Goal: Use online tool/utility

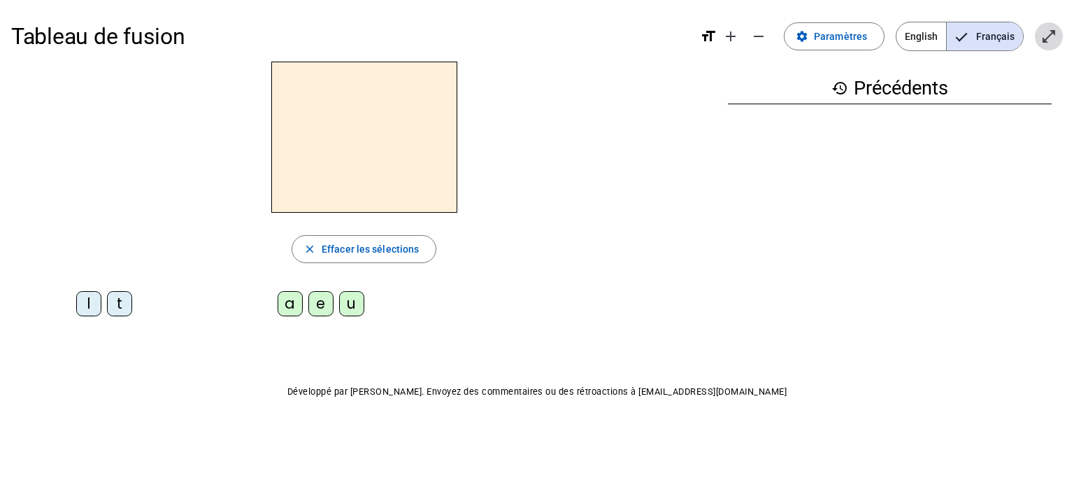
click at [1057, 34] on mat-icon "open_in_full" at bounding box center [1049, 36] width 17 height 17
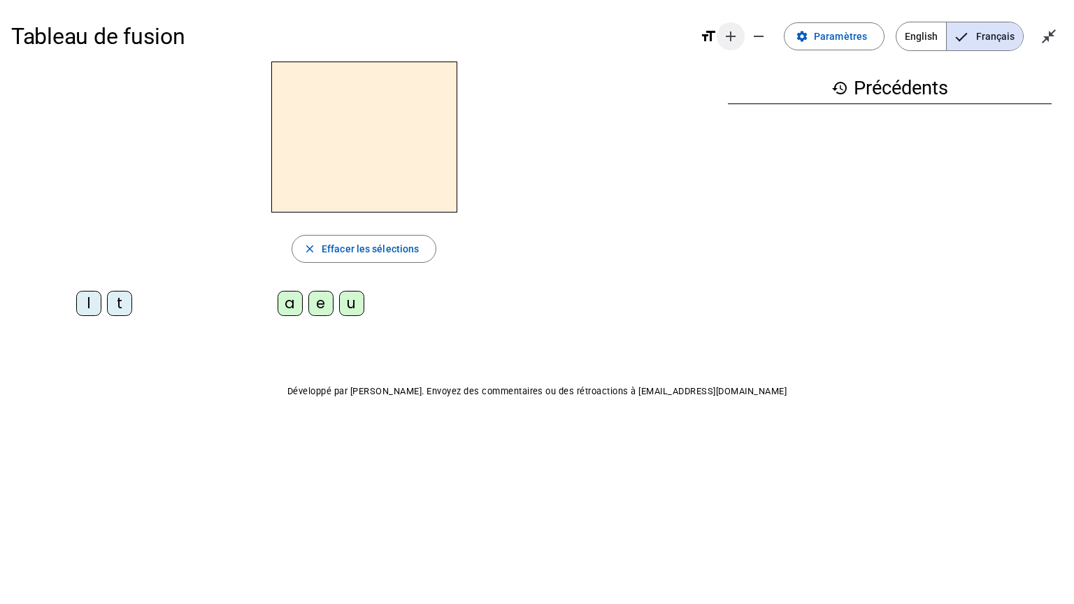
click at [733, 31] on mat-icon "add" at bounding box center [730, 36] width 17 height 17
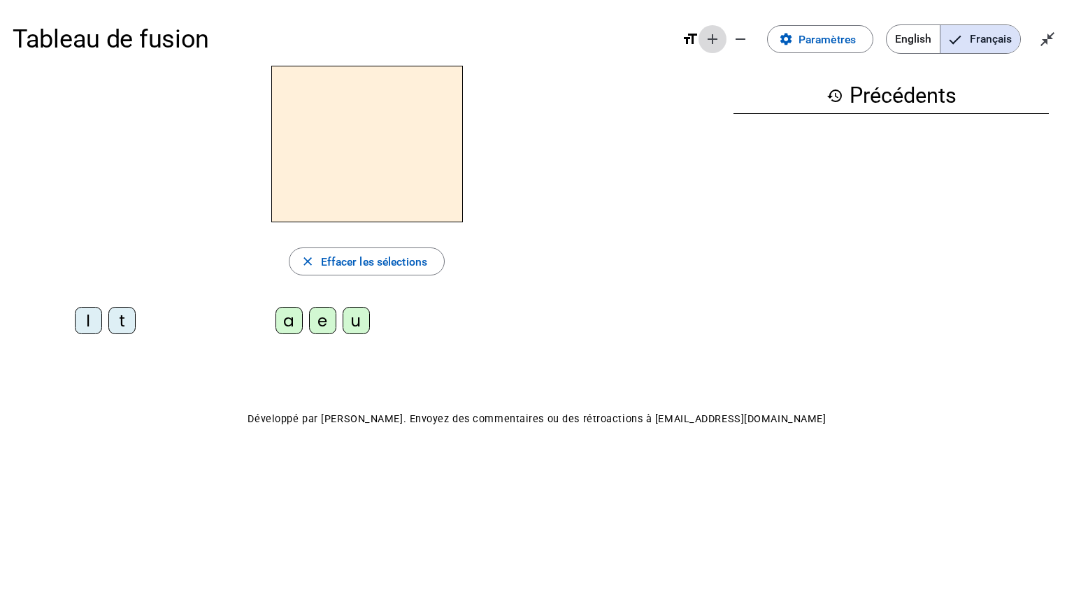
click at [715, 41] on mat-icon "add" at bounding box center [712, 39] width 17 height 17
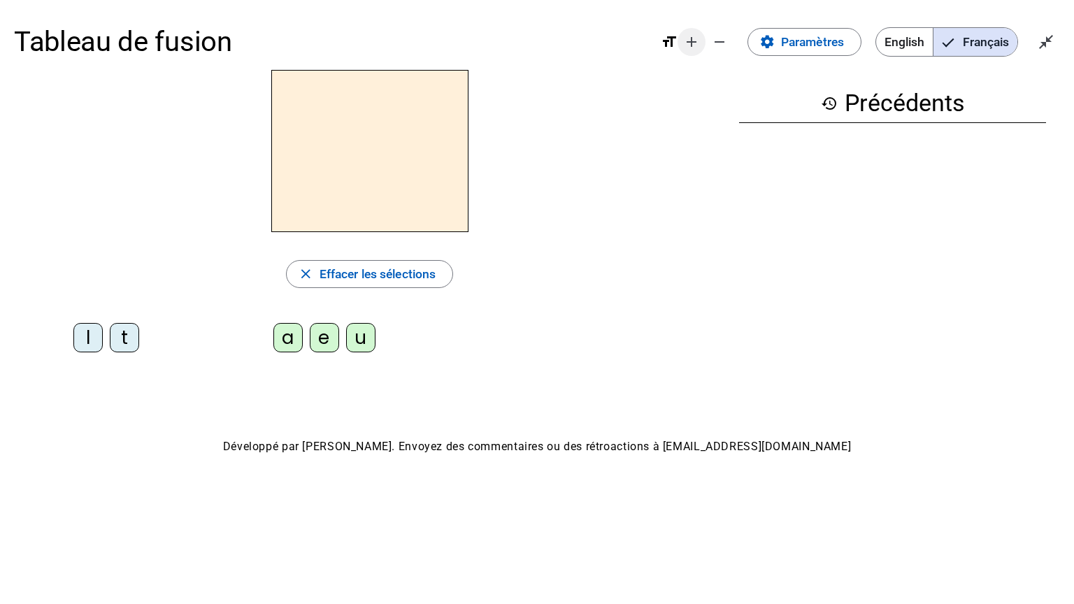
click at [694, 49] on mat-icon "add" at bounding box center [691, 42] width 17 height 17
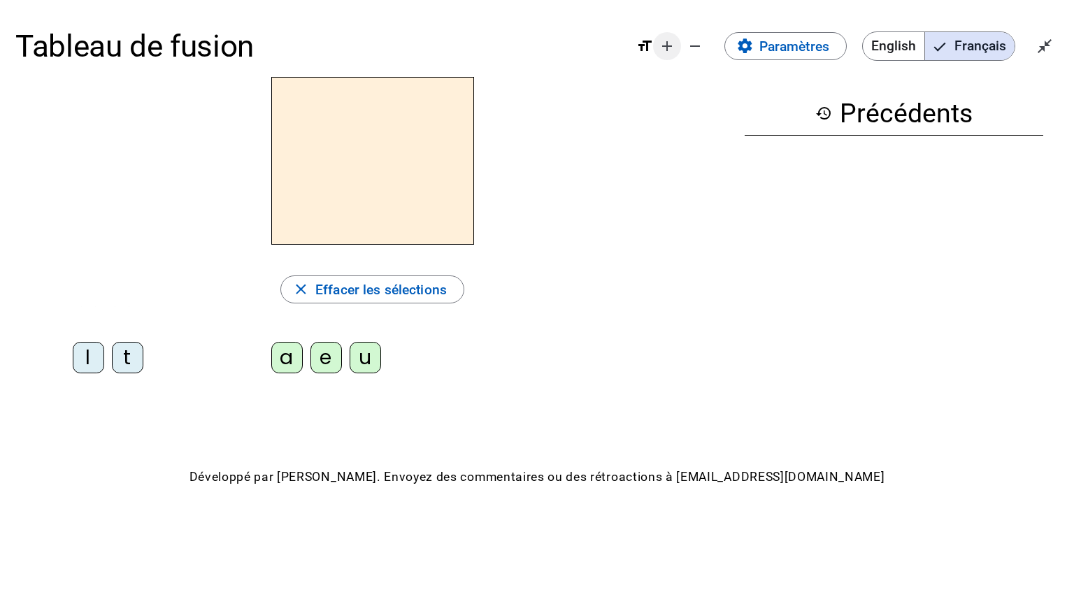
click at [670, 45] on mat-icon "add" at bounding box center [667, 46] width 17 height 17
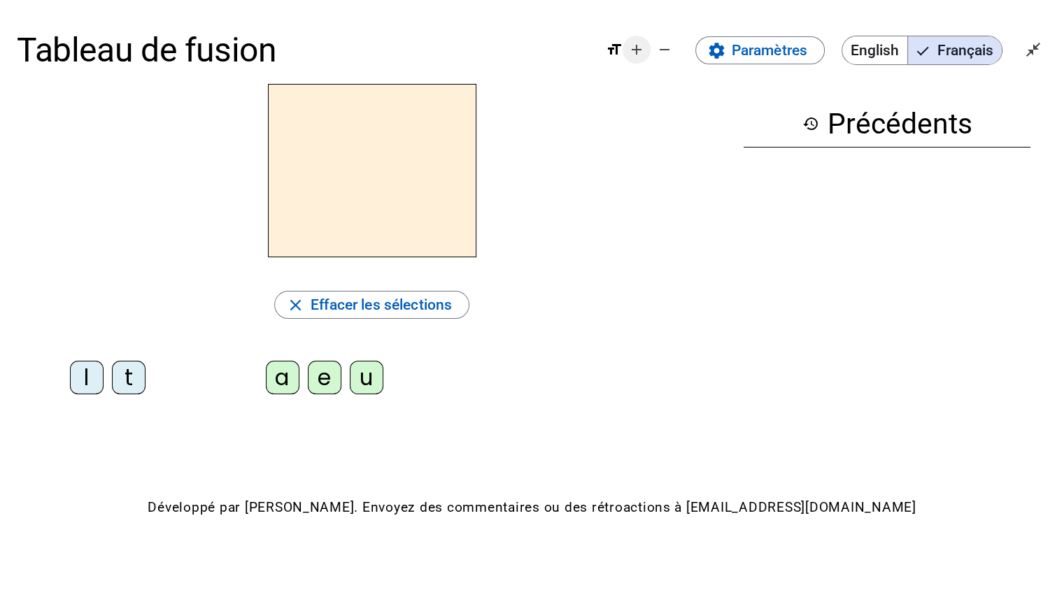
click at [652, 51] on span "Diminuer la taille de la police" at bounding box center [665, 50] width 34 height 34
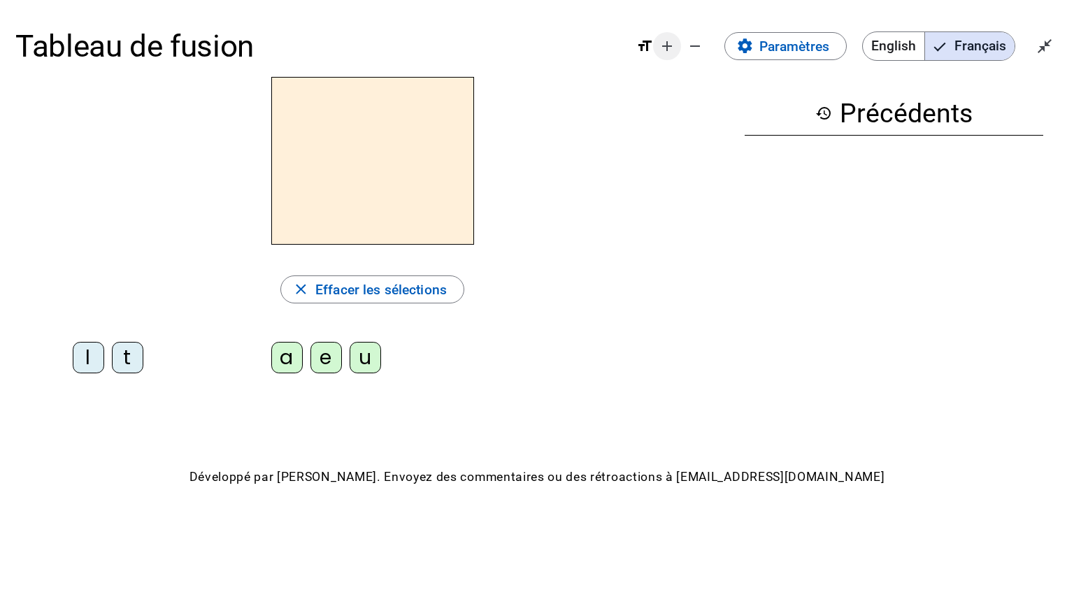
click at [671, 40] on mat-icon "add" at bounding box center [667, 46] width 17 height 17
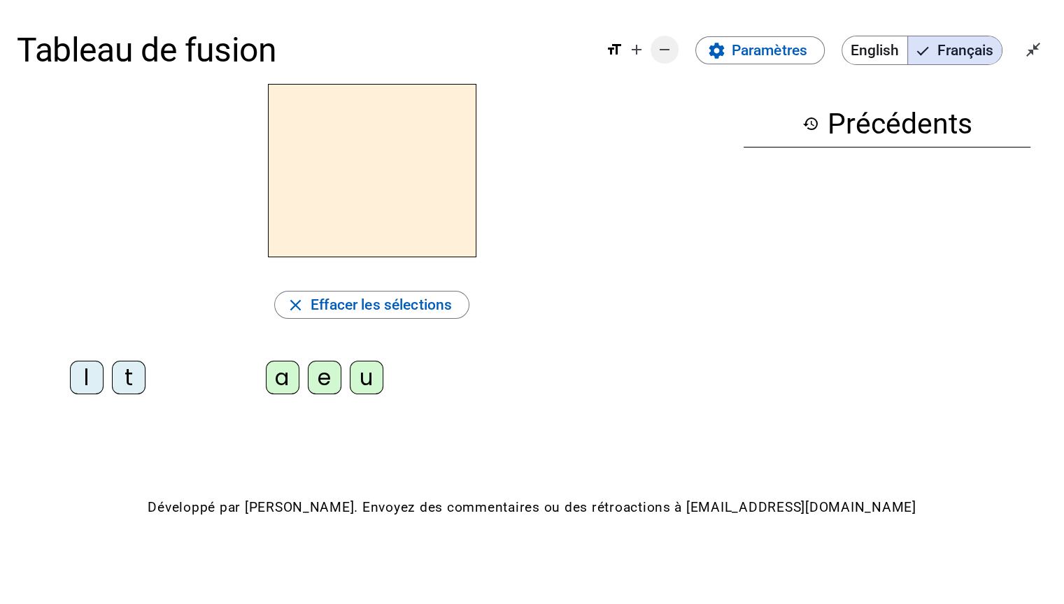
click at [634, 50] on mat-icon "add" at bounding box center [636, 49] width 17 height 17
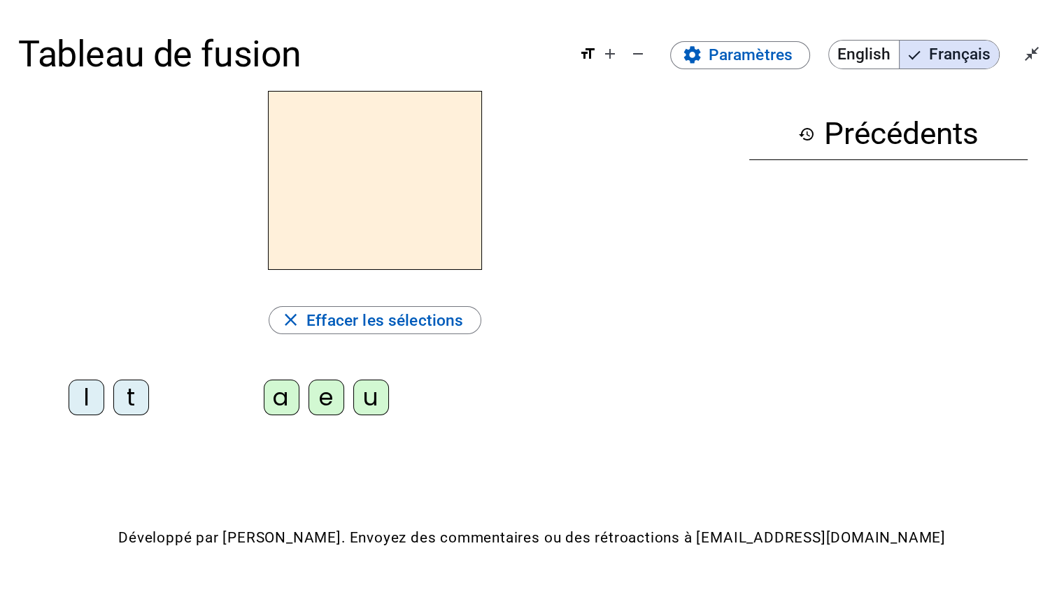
click at [85, 399] on div "l" at bounding box center [87, 398] width 36 height 36
click at [280, 404] on div "a" at bounding box center [282, 398] width 36 height 36
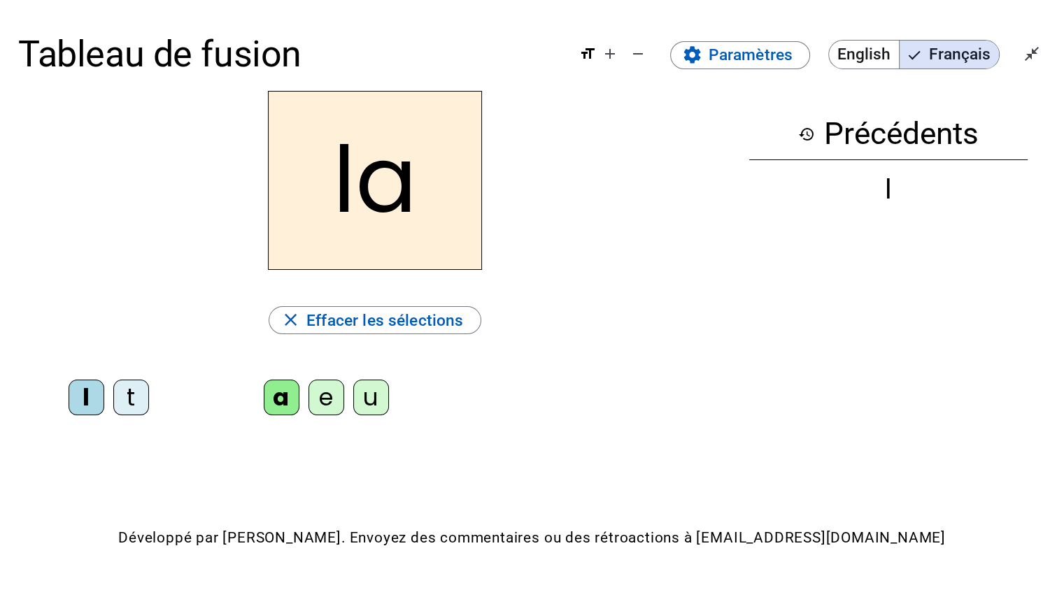
click at [321, 398] on div "e" at bounding box center [326, 398] width 36 height 36
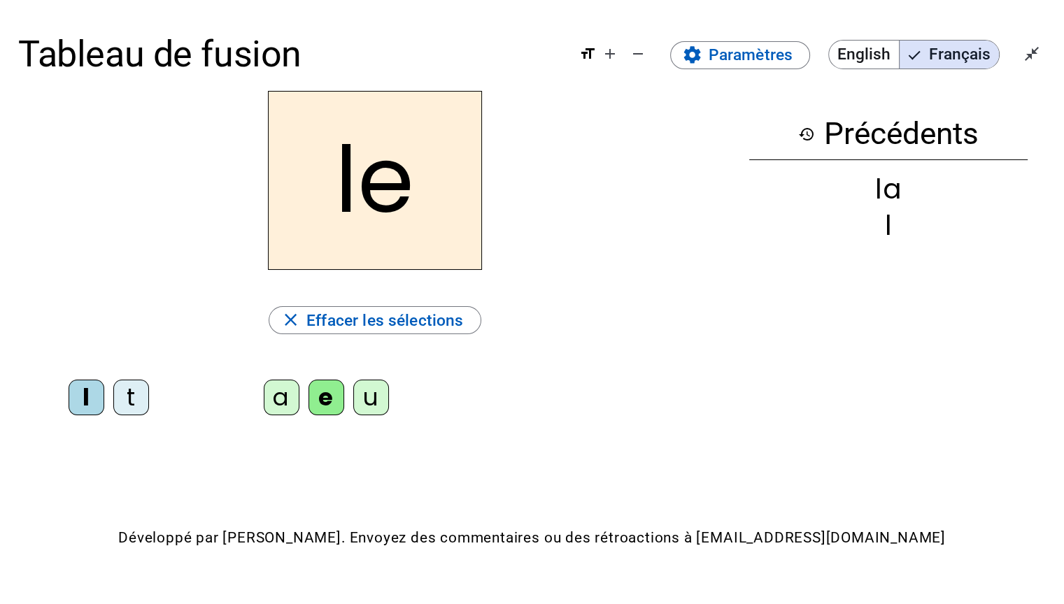
click at [368, 400] on div "u" at bounding box center [371, 398] width 36 height 36
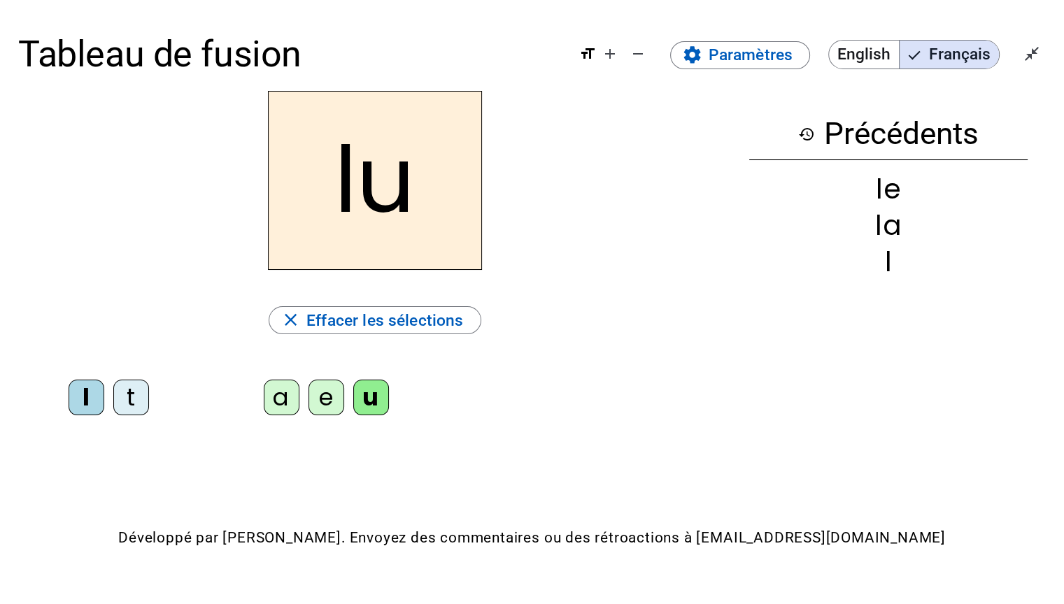
click at [127, 404] on div "t" at bounding box center [131, 398] width 36 height 36
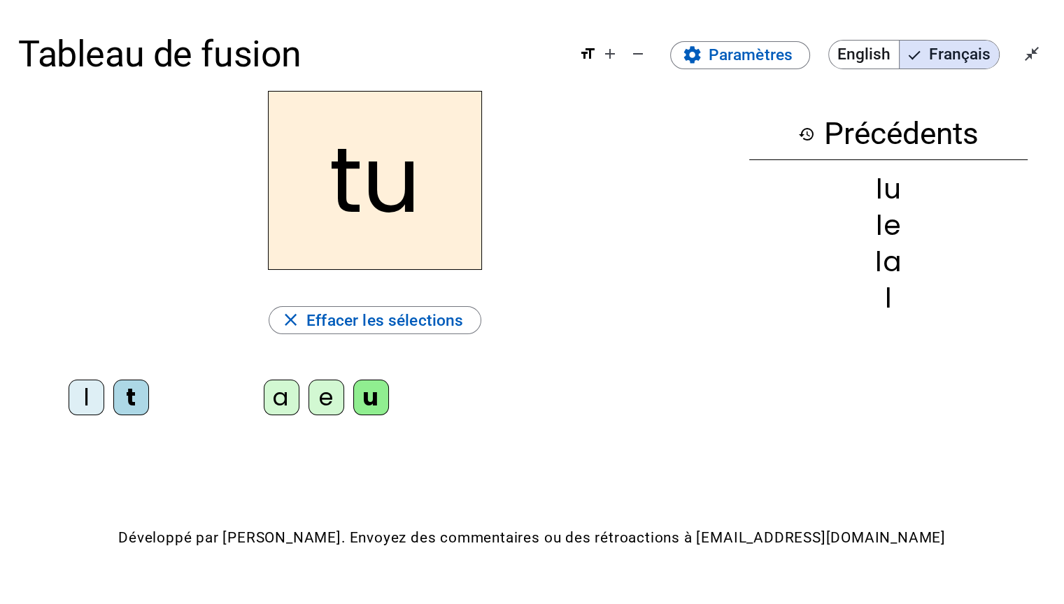
click at [321, 405] on div "e" at bounding box center [326, 398] width 36 height 36
click at [278, 407] on div "a" at bounding box center [282, 398] width 36 height 36
